Goal: Task Accomplishment & Management: Manage account settings

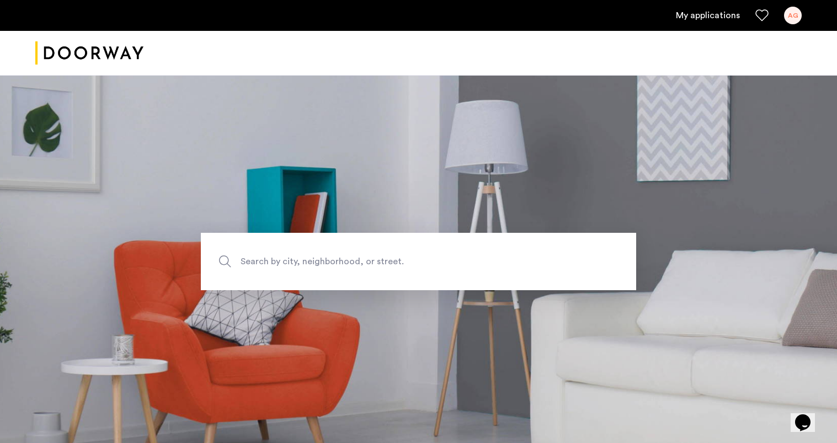
click at [703, 9] on link "My applications" at bounding box center [708, 15] width 64 height 13
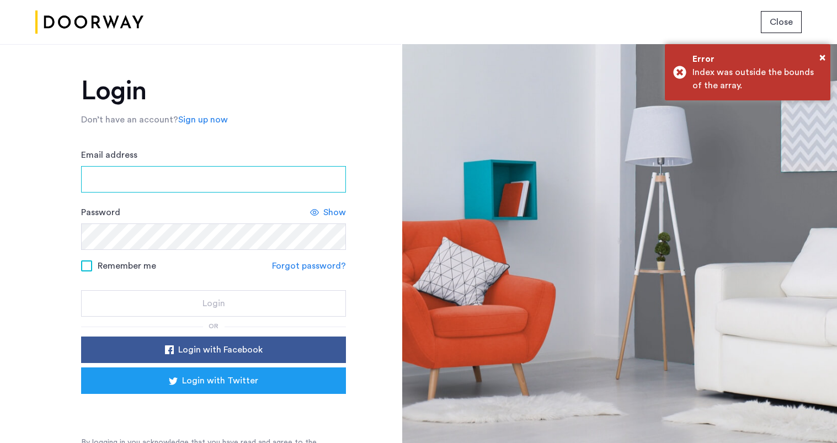
click at [179, 182] on input "Email address" at bounding box center [213, 179] width 265 height 26
type input "**********"
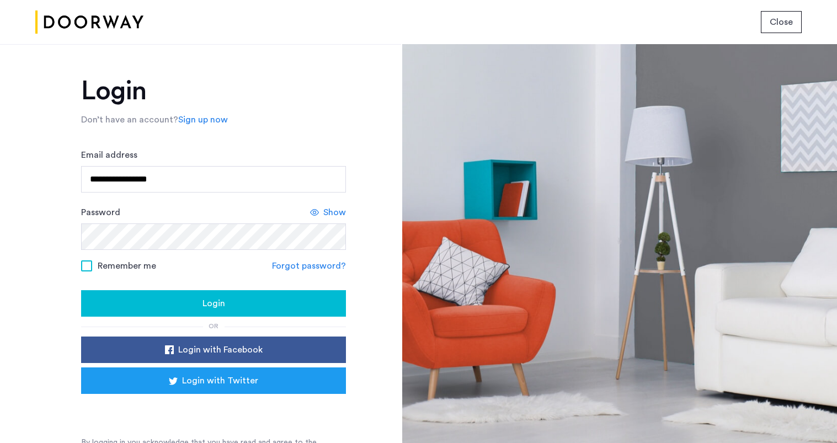
click at [129, 262] on span "Remember me" at bounding box center [127, 265] width 58 height 13
click at [108, 305] on div "Login" at bounding box center [213, 303] width 247 height 13
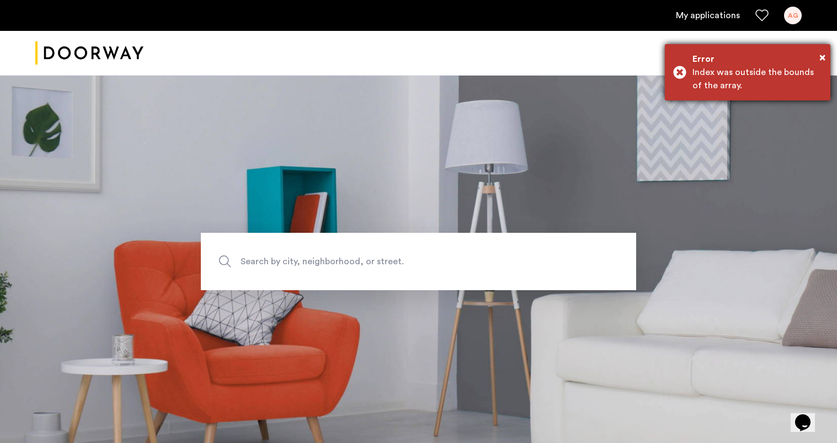
click at [765, 76] on div "Index was outside the bounds of the array." at bounding box center [758, 79] width 130 height 26
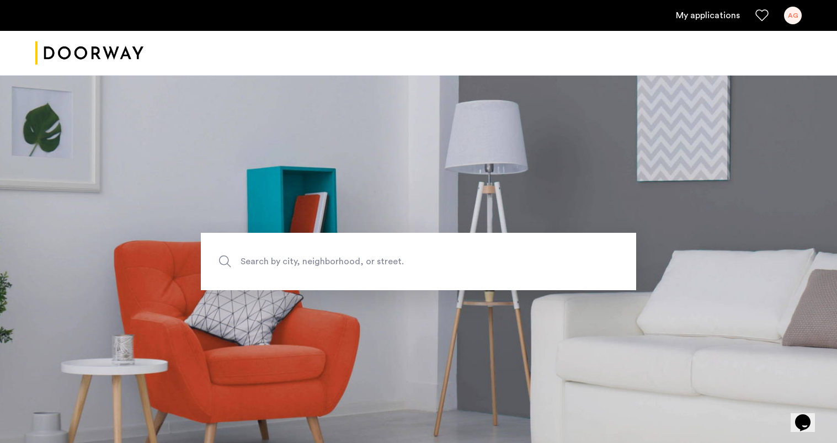
click at [718, 12] on link "My applications" at bounding box center [708, 15] width 64 height 13
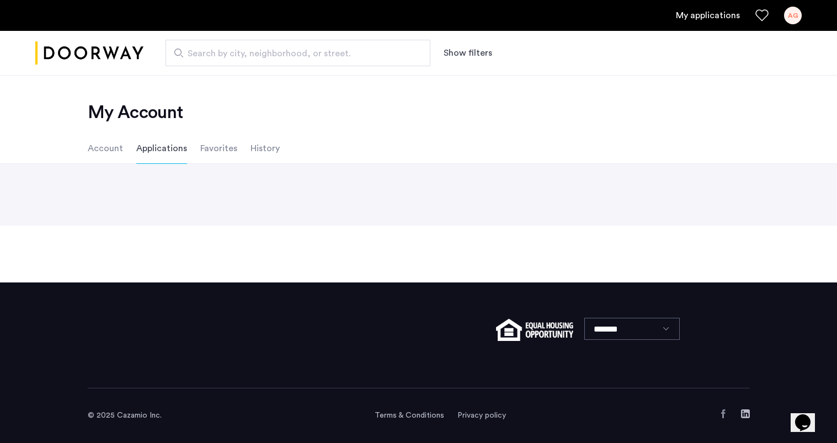
click at [294, 171] on div "Back page 1 / 1 You're on page 1 Next page" at bounding box center [418, 195] width 837 height 62
click at [107, 149] on li "Account" at bounding box center [105, 148] width 35 height 31
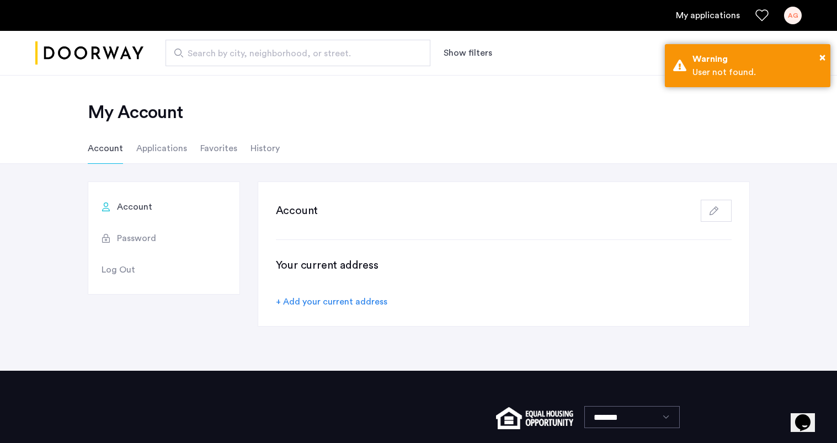
click at [798, 15] on div "AG" at bounding box center [793, 16] width 18 height 18
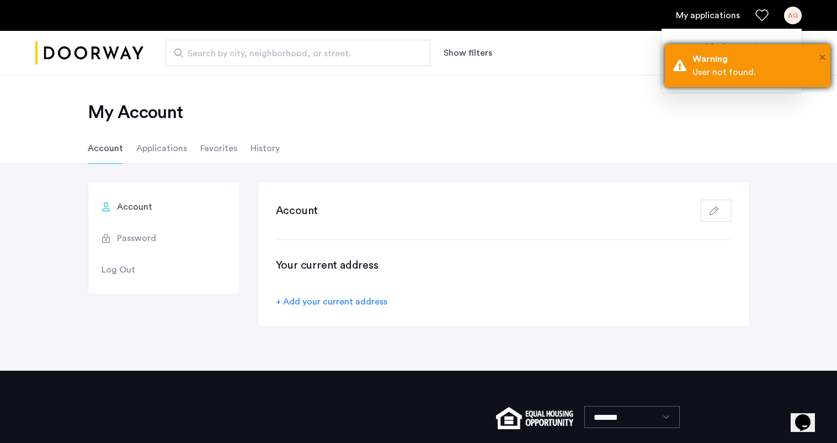
click at [820, 56] on div at bounding box center [418, 221] width 837 height 443
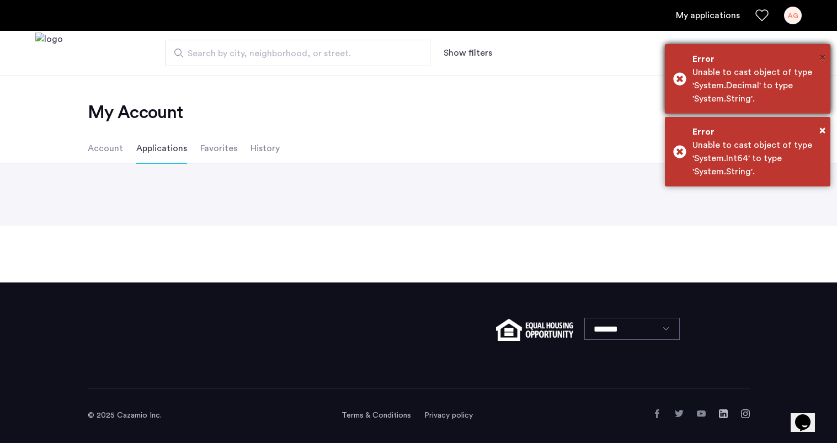
click at [825, 59] on span "×" at bounding box center [823, 57] width 6 height 11
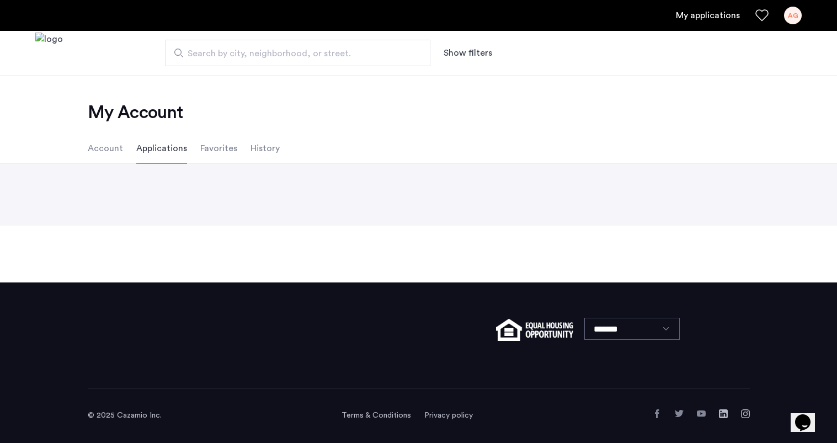
click at [725, 14] on link "My applications" at bounding box center [708, 15] width 64 height 13
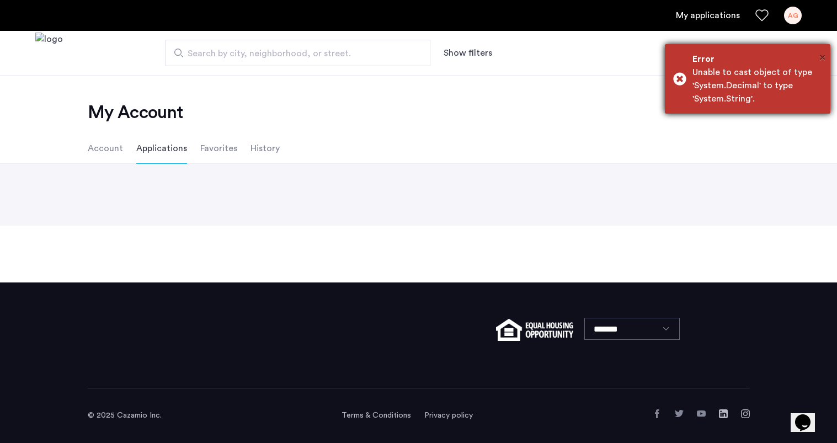
click at [823, 55] on span "×" at bounding box center [823, 57] width 6 height 11
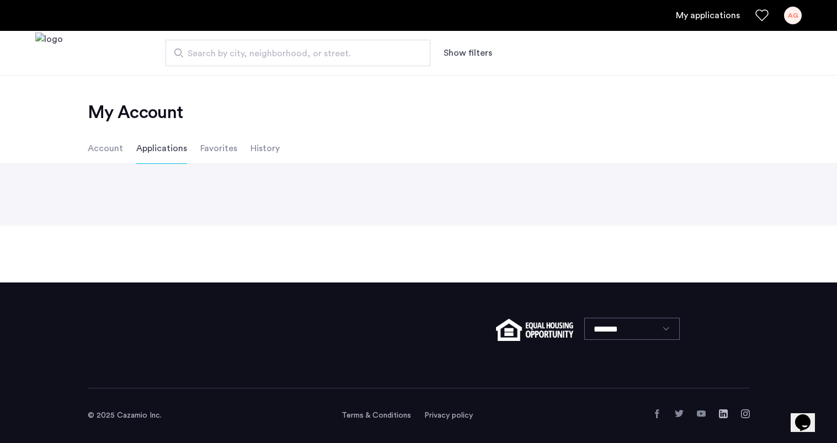
click at [91, 154] on li "Account" at bounding box center [105, 148] width 35 height 31
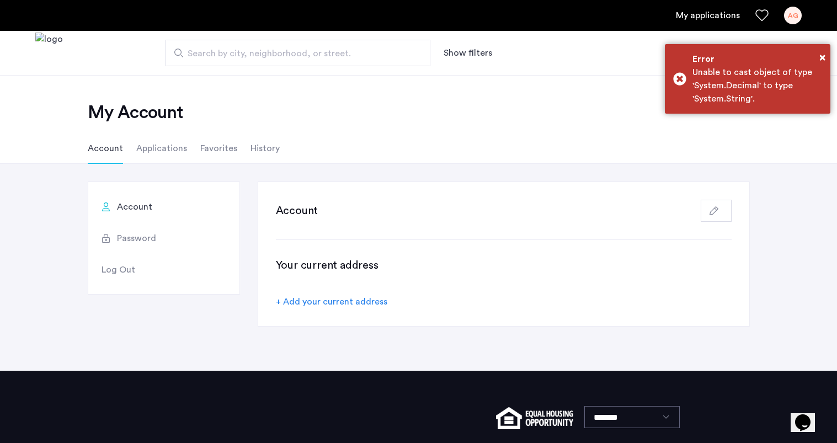
click at [158, 150] on li "Applications" at bounding box center [161, 148] width 51 height 31
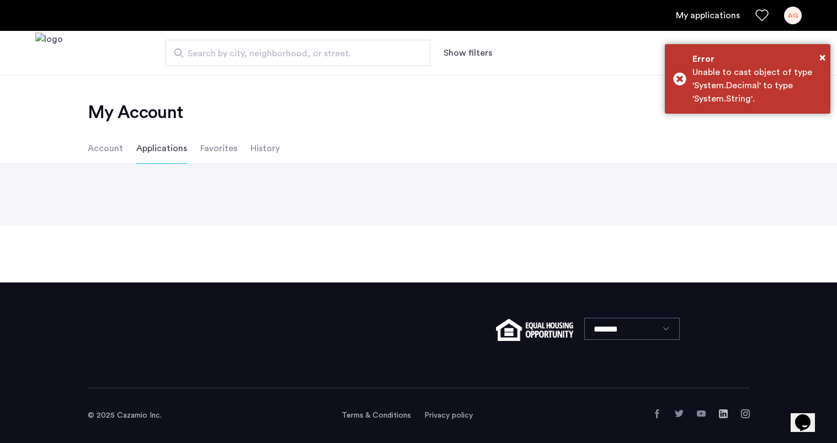
click at [205, 153] on li "Favorites" at bounding box center [218, 148] width 37 height 31
click at [268, 155] on li "History" at bounding box center [265, 148] width 29 height 31
click at [94, 152] on li "Account" at bounding box center [105, 148] width 35 height 31
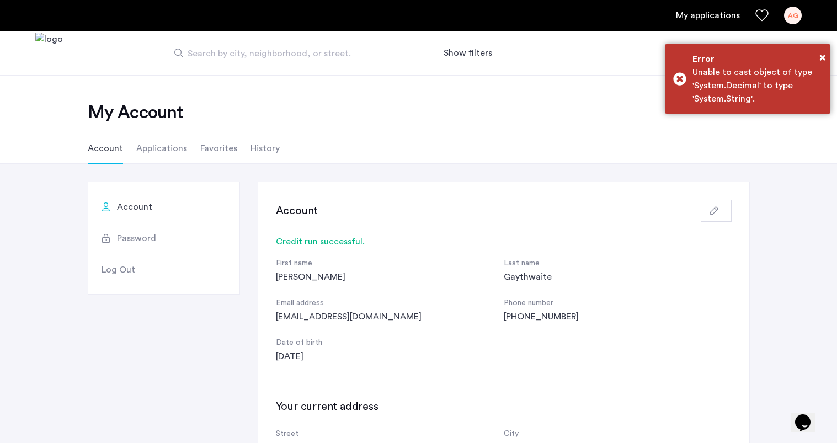
click at [794, 18] on div "AG" at bounding box center [793, 16] width 18 height 18
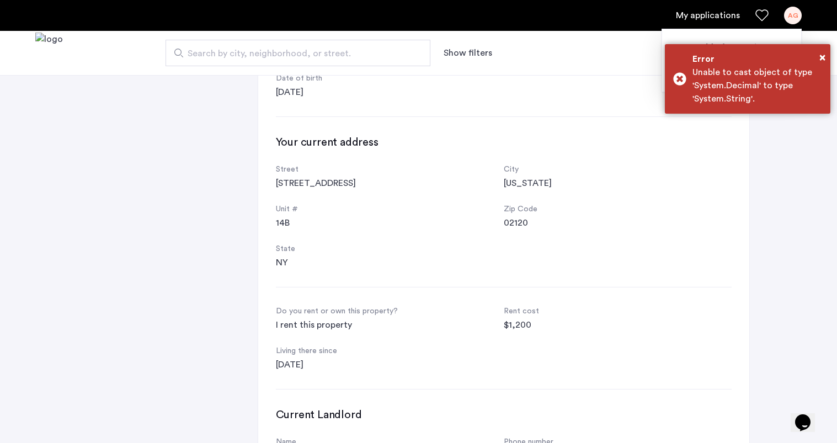
scroll to position [459, 0]
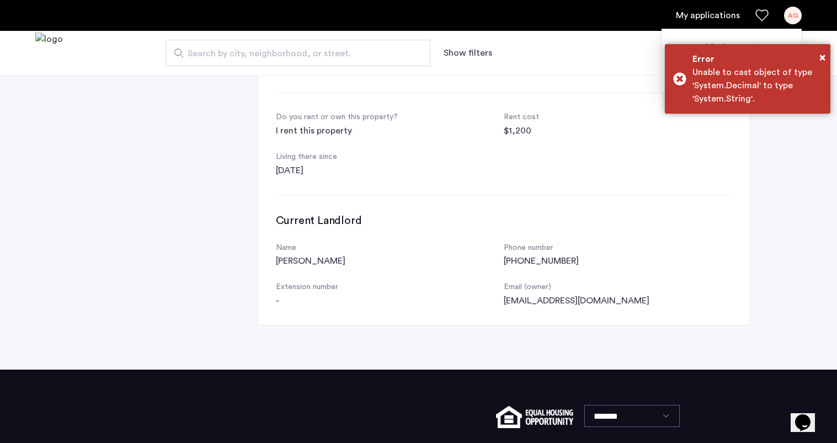
click at [568, 216] on div at bounding box center [418, 221] width 837 height 443
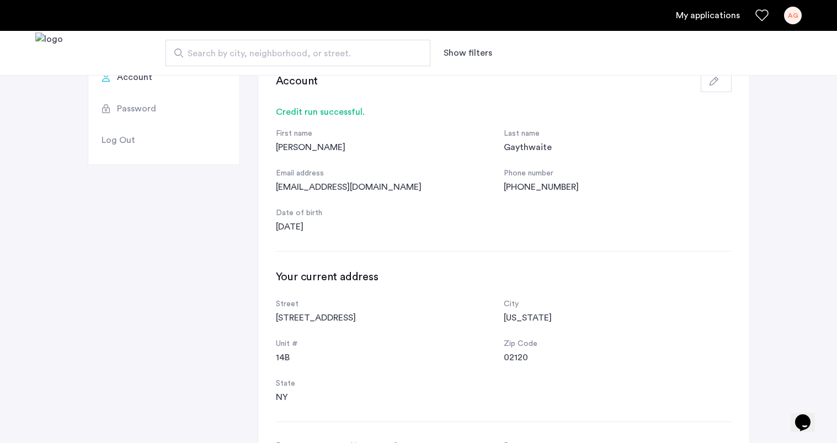
scroll to position [123, 0]
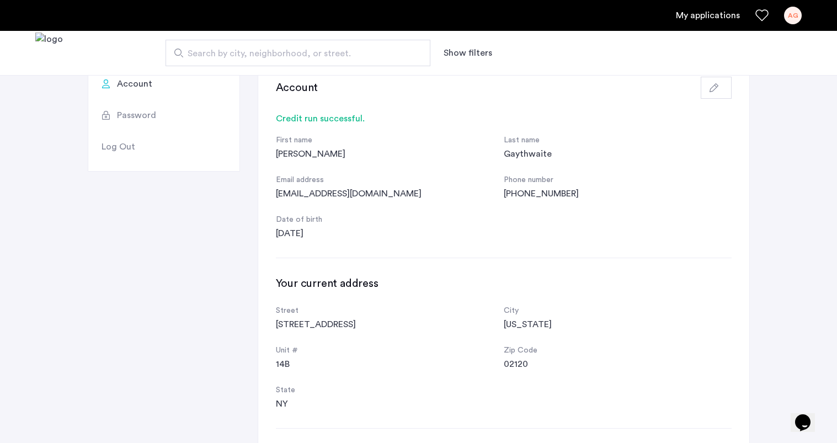
click at [360, 118] on div "Credit run successful." at bounding box center [504, 118] width 456 height 13
click at [348, 133] on div "Account Credit run successful. First name Aki Last name Gaythwaite Email addres…" at bounding box center [503, 360] width 491 height 602
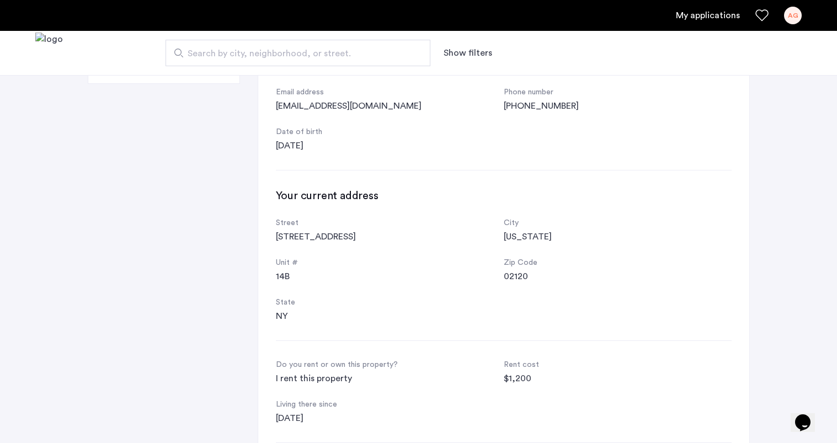
scroll to position [236, 0]
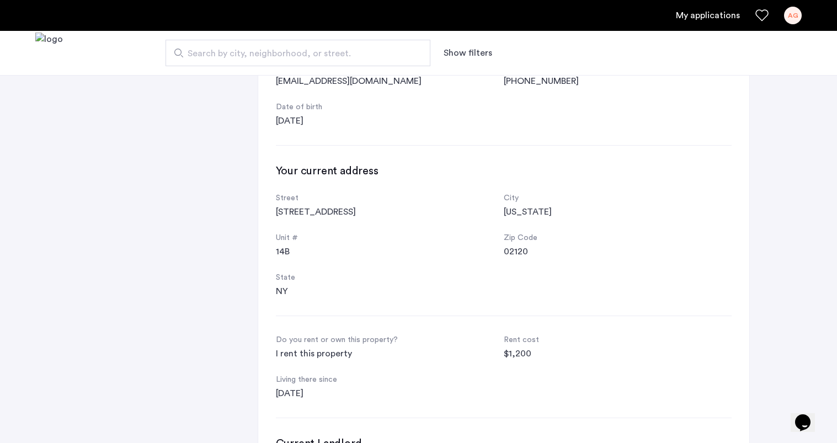
click at [348, 133] on div "Account Credit run successful. First name Aki Last name Gaythwaite Email addres…" at bounding box center [503, 247] width 491 height 602
click at [647, 100] on div "First name Aki Last name Gaythwaite Email address aki.vsg@gmail.com Phone numbe…" at bounding box center [504, 75] width 456 height 106
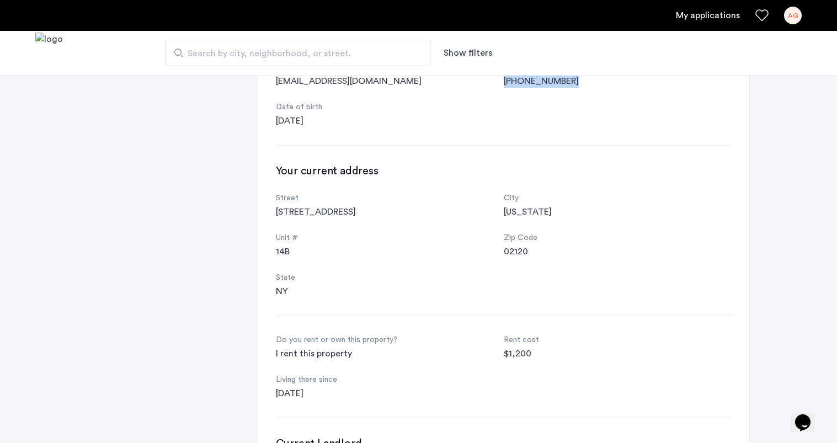
click at [618, 86] on div "(917) 755-0506" at bounding box center [618, 81] width 228 height 13
click at [622, 177] on h3 "Your current address" at bounding box center [504, 170] width 456 height 15
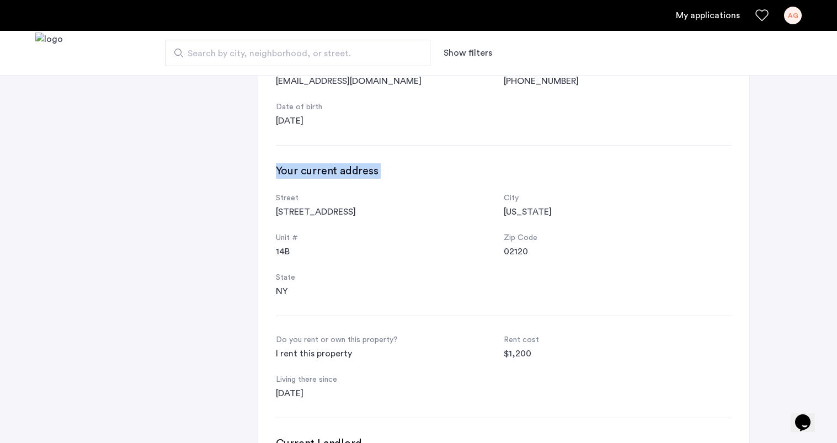
click at [622, 177] on h3 "Your current address" at bounding box center [504, 170] width 456 height 15
click at [514, 168] on h3 "Your current address" at bounding box center [504, 170] width 456 height 15
